Goal: Information Seeking & Learning: Learn about a topic

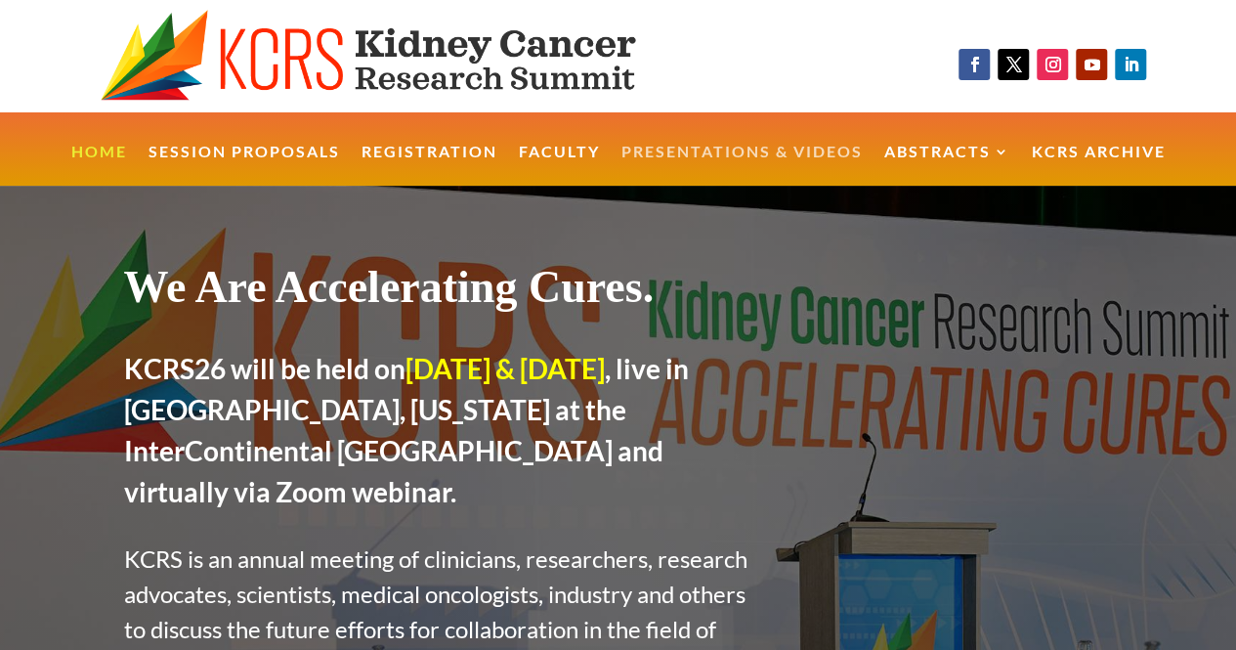
click at [788, 158] on link "Presentations & Videos" at bounding box center [741, 166] width 241 height 42
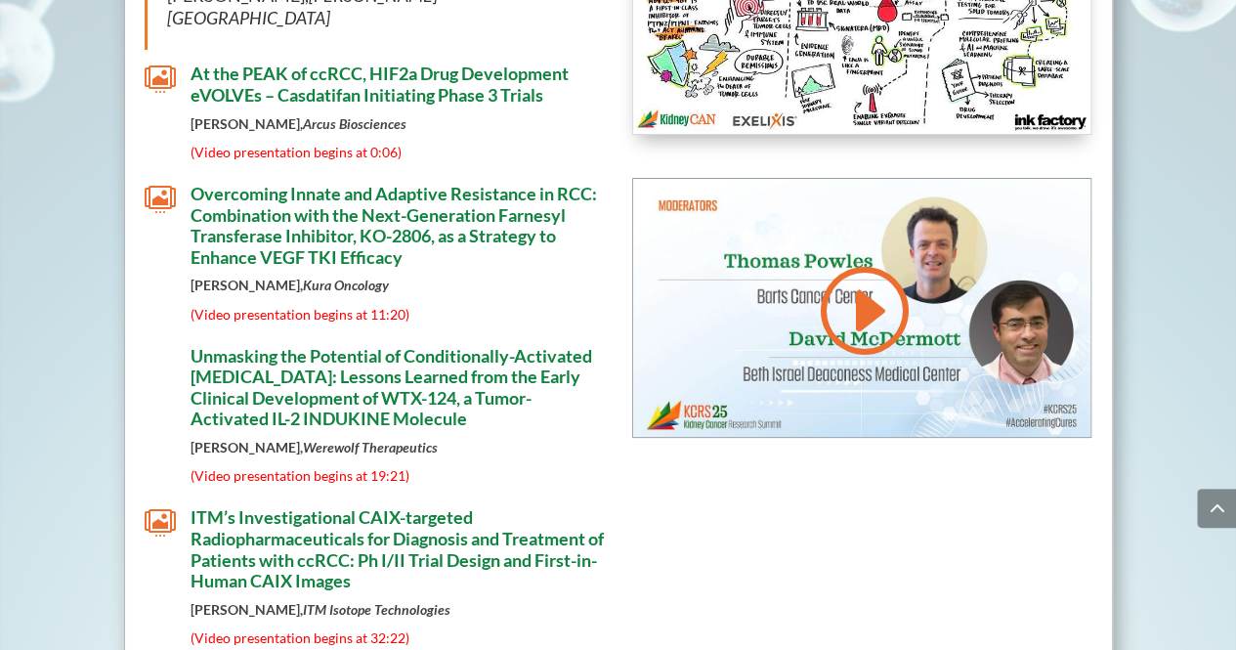
scroll to position [11112, 0]
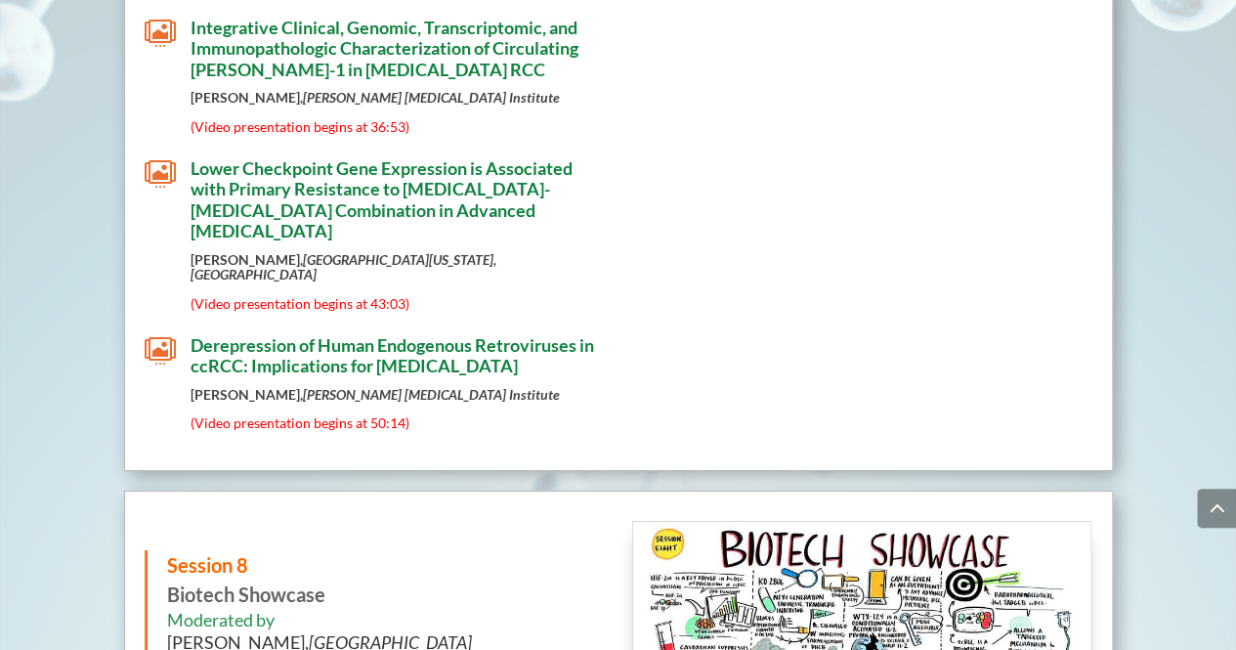
scroll to position [10416, 0]
